Goal: Information Seeking & Learning: Check status

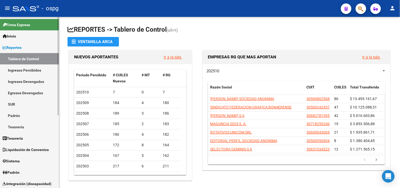
click at [24, 172] on link "Padrón" at bounding box center [29, 171] width 59 height 11
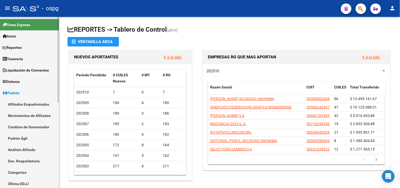
click at [27, 148] on link "Análisis Afiliado" at bounding box center [29, 149] width 59 height 11
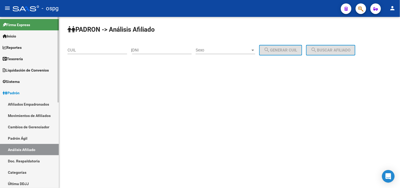
click at [22, 149] on link "Análisis Afiliado" at bounding box center [29, 149] width 59 height 11
paste input "23-22826128-9"
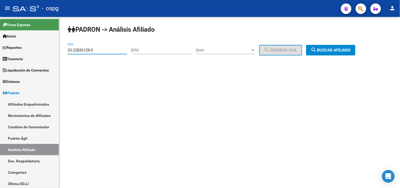
click at [344, 46] on button "search Buscar afiliado" at bounding box center [330, 50] width 49 height 11
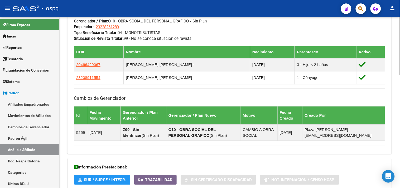
scroll to position [332, 0]
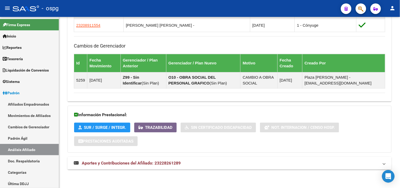
click at [231, 157] on mat-expansion-panel-header "Aportes y Contribuciones del Afiliado: 23228261289" at bounding box center [229, 162] width 324 height 13
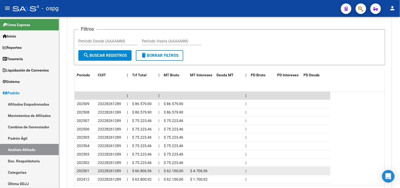
scroll to position [500, 0]
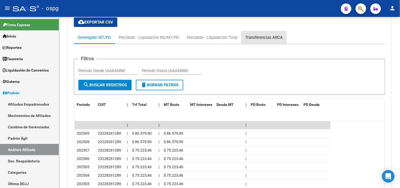
drag, startPoint x: 275, startPoint y: 38, endPoint x: 249, endPoint y: 48, distance: 28.3
click at [275, 38] on div "Transferencias ARCA" at bounding box center [263, 37] width 37 height 6
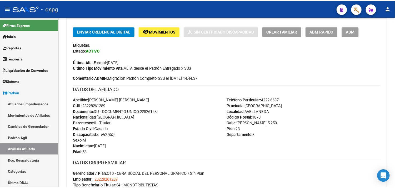
scroll to position [32, 0]
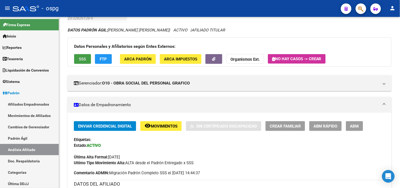
click at [86, 59] on span "SSS" at bounding box center [82, 59] width 7 height 5
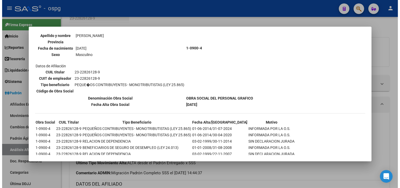
scroll to position [310, 0]
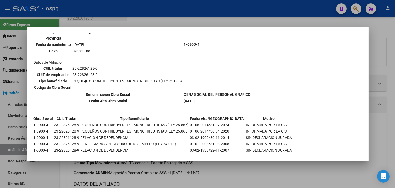
click at [303, 179] on div at bounding box center [197, 94] width 395 height 188
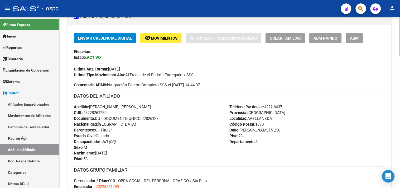
scroll to position [0, 0]
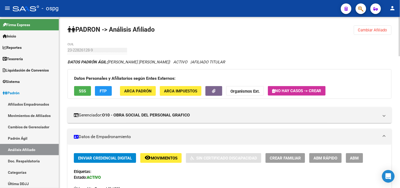
drag, startPoint x: 367, startPoint y: 29, endPoint x: 262, endPoint y: 40, distance: 104.9
click at [367, 29] on span "Cambiar Afiliado" at bounding box center [372, 30] width 29 height 5
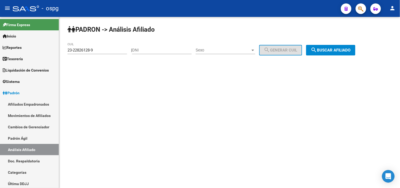
drag, startPoint x: 66, startPoint y: 48, endPoint x: 59, endPoint y: 48, distance: 7.1
click at [59, 48] on div "PADRON -> Análisis Afiliado 23-22826128-9 CUIL | DNI Sexo Sexo search Generar C…" at bounding box center [229, 44] width 341 height 55
paste input "0-28880061"
type input "20-28880061-9"
click at [341, 50] on span "search Buscar afiliado" at bounding box center [330, 50] width 40 height 5
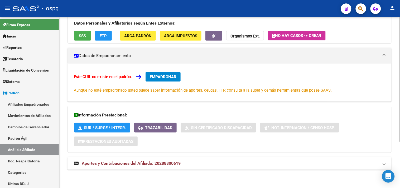
scroll to position [63, 0]
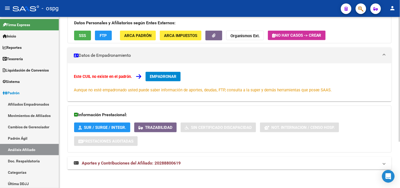
click at [191, 162] on mat-panel-title "Aportes y Contribuciones del Afiliado: 20288800619" at bounding box center [226, 163] width 305 height 6
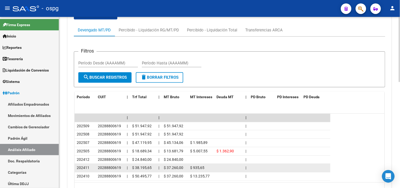
scroll to position [268, 0]
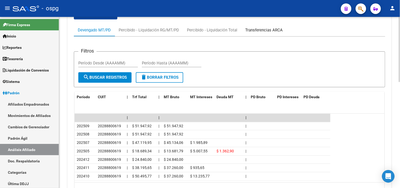
click at [266, 30] on div "Transferencias ARCA" at bounding box center [263, 30] width 37 height 6
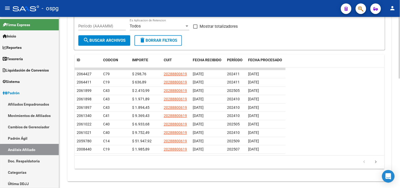
scroll to position [292, 0]
click at [237, 59] on span "PERÍODO" at bounding box center [235, 59] width 16 height 4
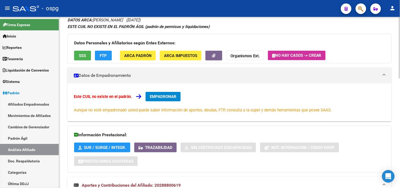
scroll to position [0, 0]
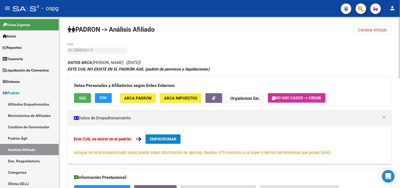
click at [49, 52] on mat-sidenav-container "Firma Express Inicio Calendario SSS Instructivos Contacto OS Reportes Tablero d…" at bounding box center [200, 102] width 400 height 171
drag, startPoint x: 76, startPoint y: 52, endPoint x: 78, endPoint y: 47, distance: 4.9
click at [78, 47] on div "20-28880061-9 CUIL" at bounding box center [97, 48] width 60 height 11
click at [257, 98] on strong "Organismos Ext." at bounding box center [244, 98] width 29 height 5
